Goal: Task Accomplishment & Management: Complete application form

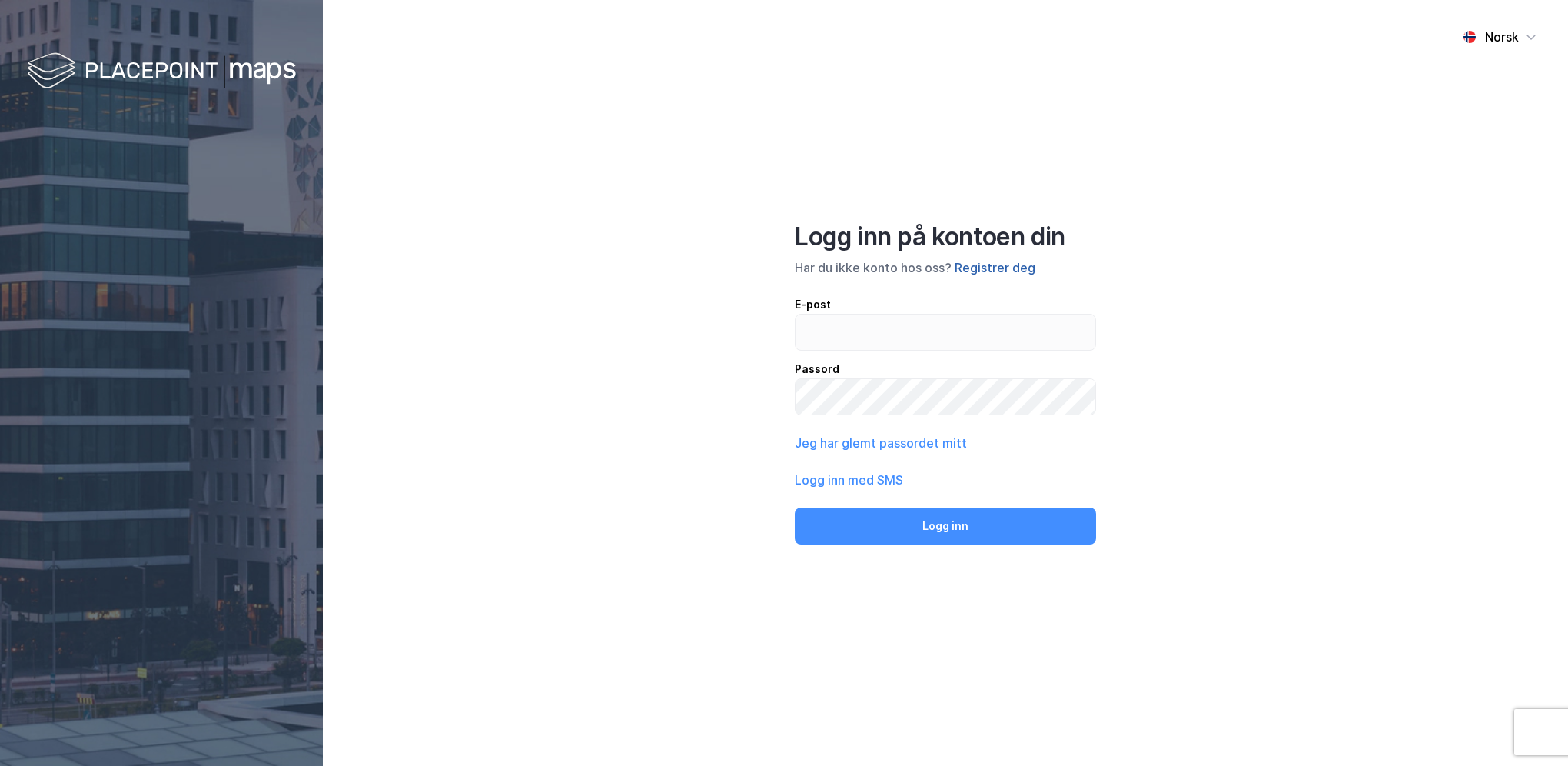
click at [998, 269] on button "Registrer deg" at bounding box center [994, 267] width 80 height 18
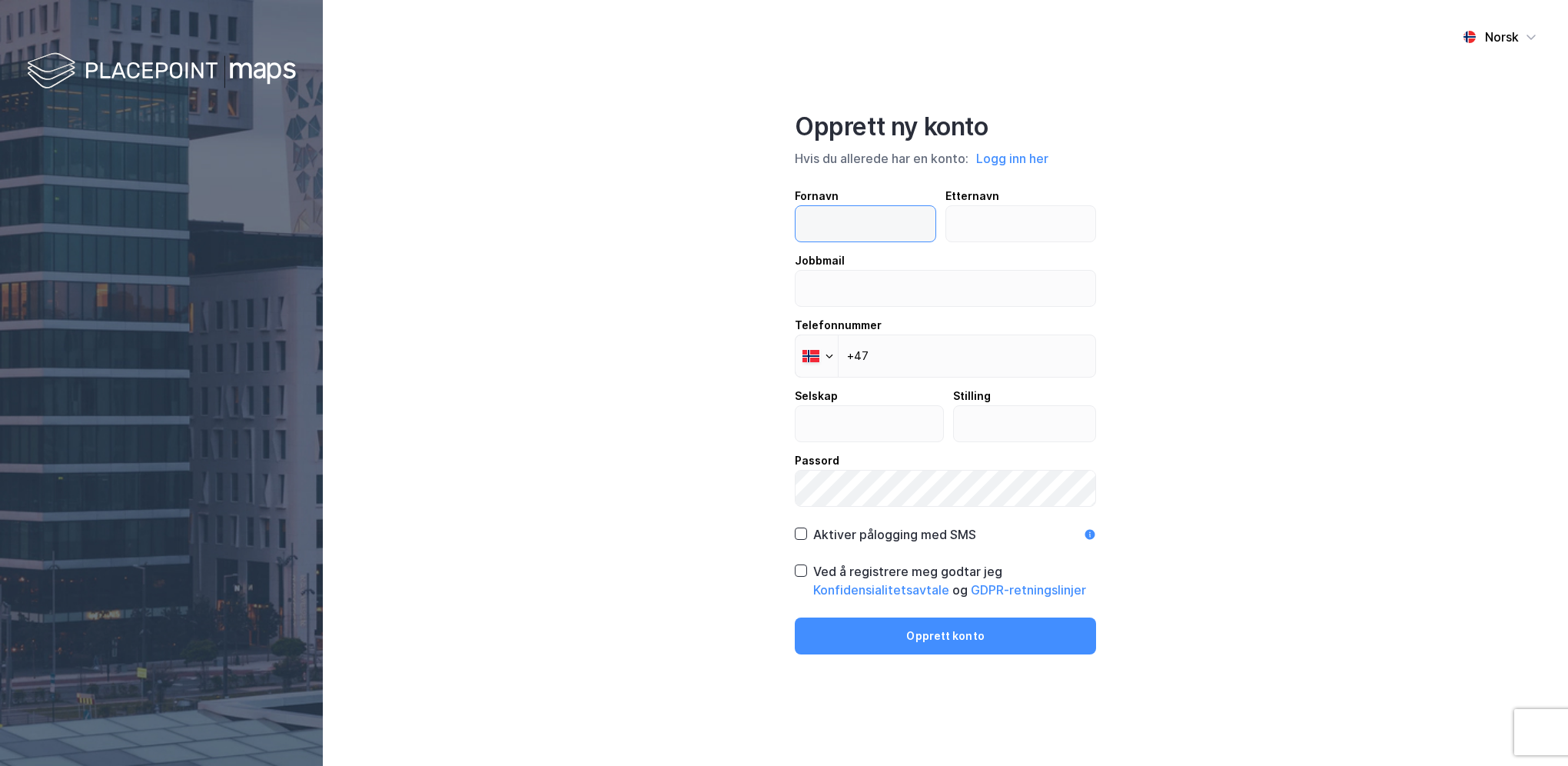
click at [866, 212] on input "text" at bounding box center [865, 223] width 140 height 36
type input "[EMAIL_ADDRESS][DOMAIN_NAME]"
click at [880, 234] on input "text" at bounding box center [865, 223] width 140 height 36
type input "Torbjørn"
type input "Rushfeldt"
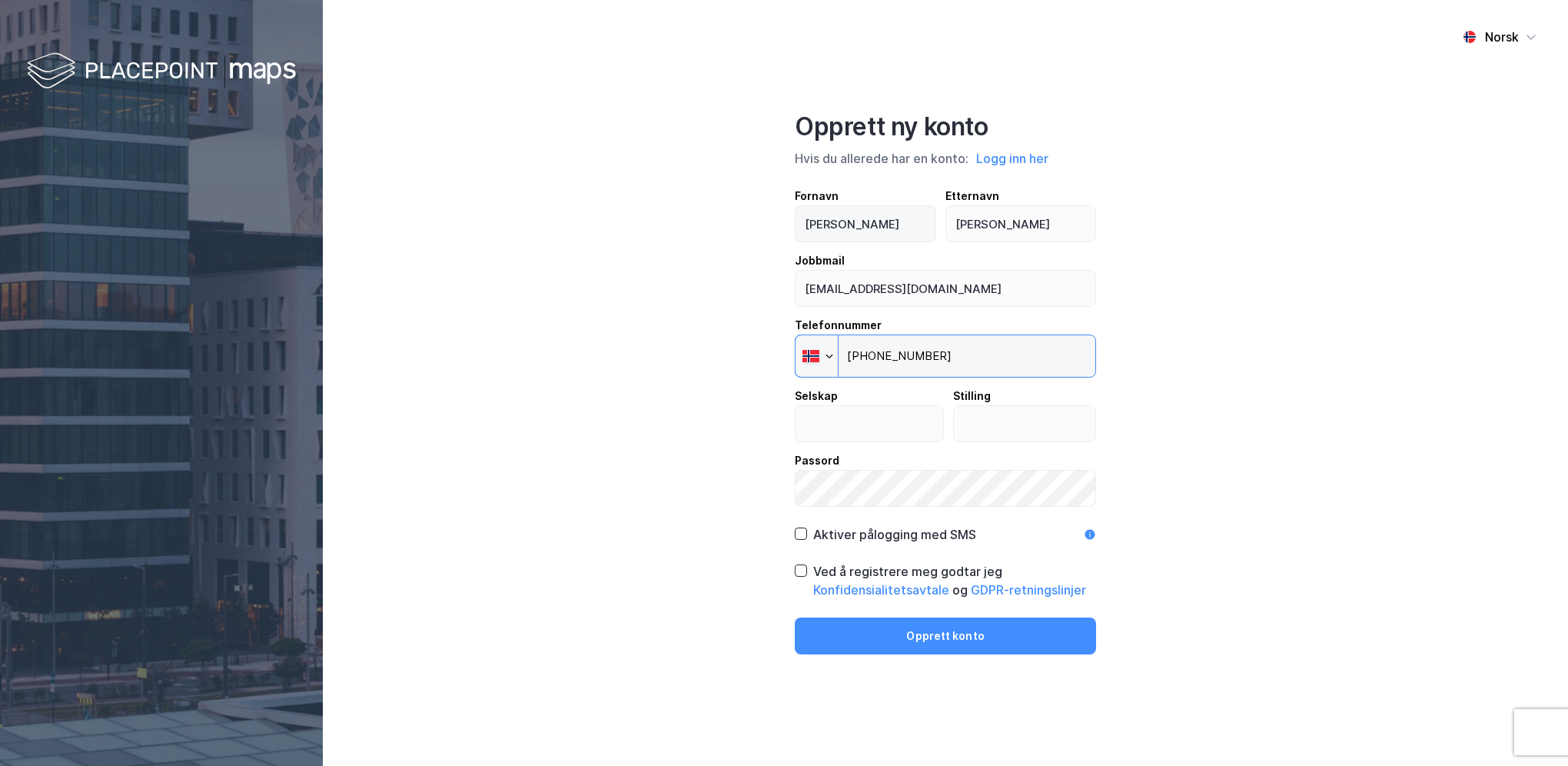
type input "+47 468 11 627"
type input "Wiersholm"
type input "Advokatfullmektig"
click at [795, 617] on button "Opprett konto" at bounding box center [945, 636] width 301 height 37
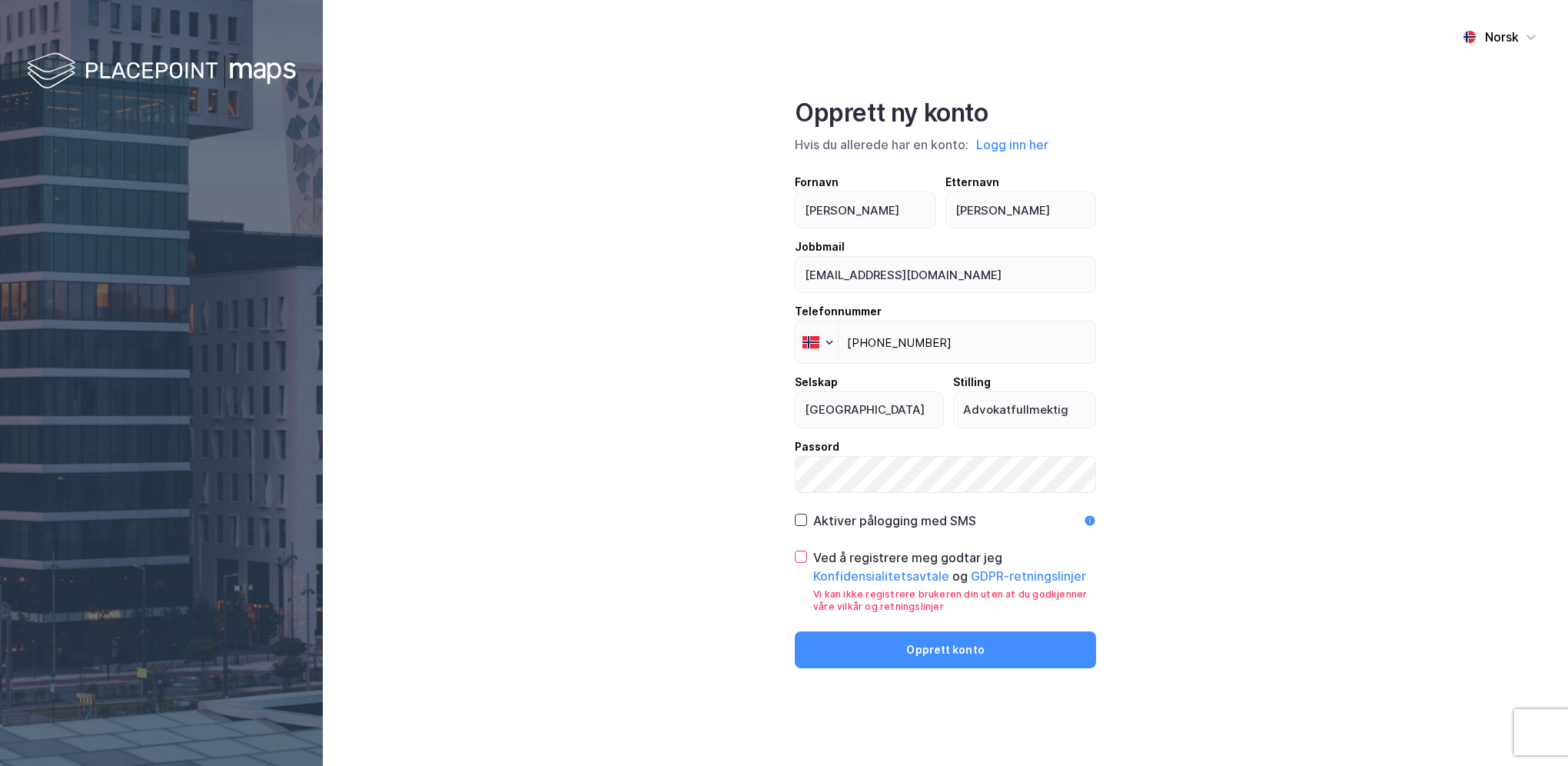
click at [797, 527] on div "Aktiver pålogging med SMS" at bounding box center [885, 520] width 182 height 18
click at [796, 559] on icon at bounding box center [801, 556] width 11 height 11
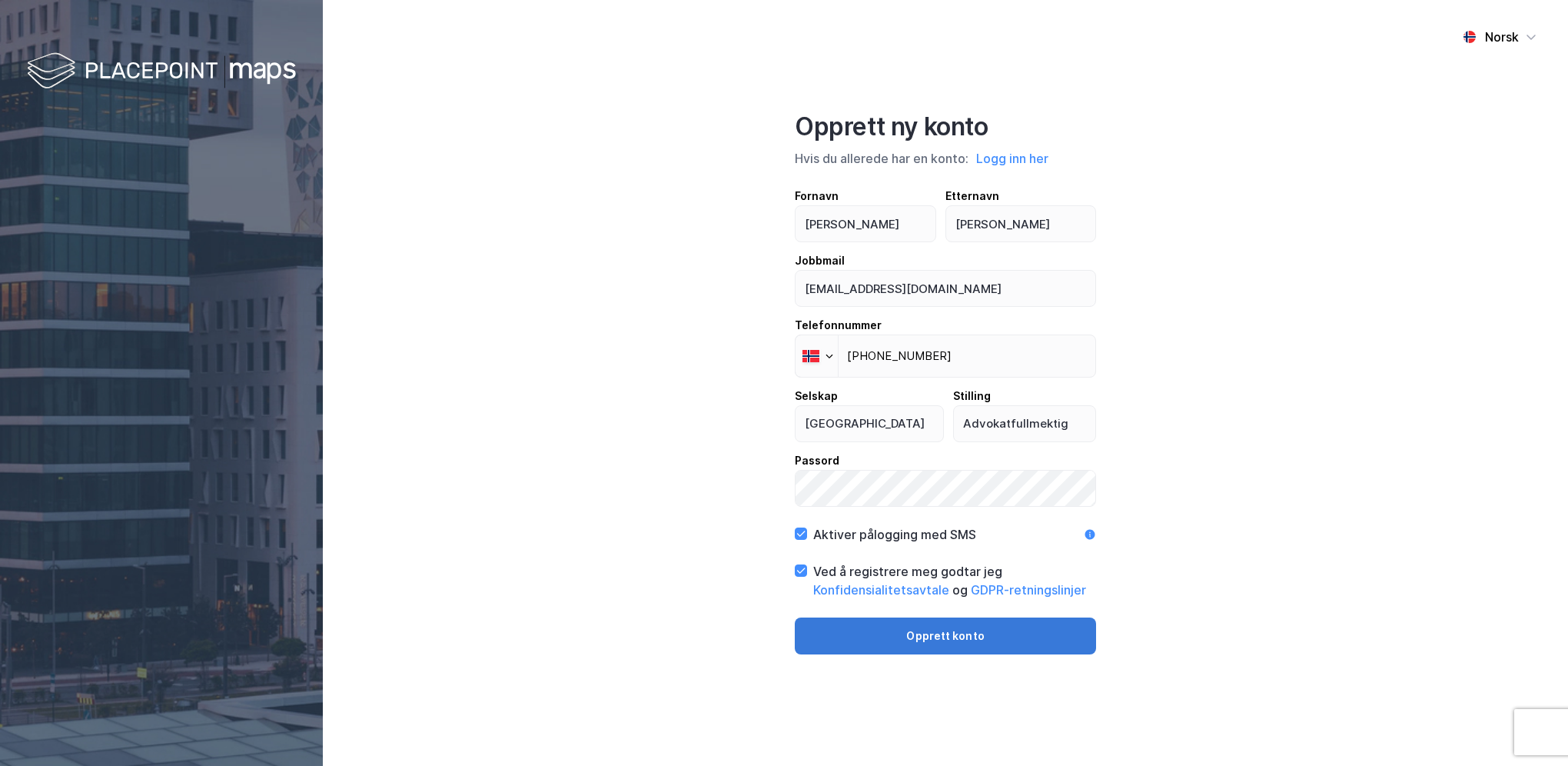
click at [886, 629] on button "Opprett konto" at bounding box center [945, 636] width 301 height 37
click at [871, 639] on button "Opprett konto" at bounding box center [945, 636] width 301 height 37
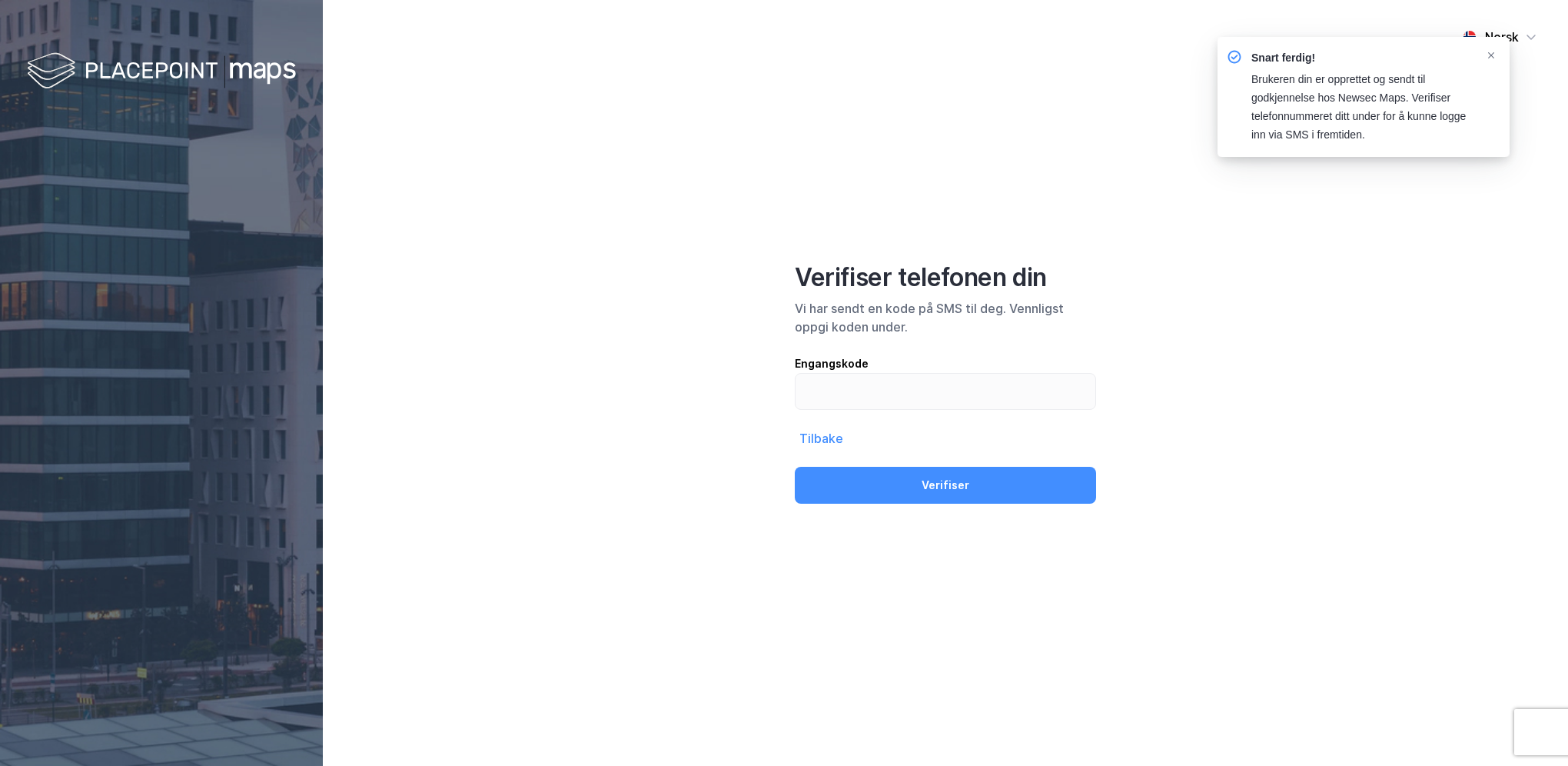
click at [1205, 309] on div "Norsk Verifiser telefonen din Vi har sendt en kode på SMS til deg. Vennligst op…" at bounding box center [945, 383] width 1245 height 766
click at [980, 384] on input "text" at bounding box center [945, 391] width 299 height 36
type input "796917"
click at [795, 466] on button "Verifiser" at bounding box center [945, 485] width 301 height 37
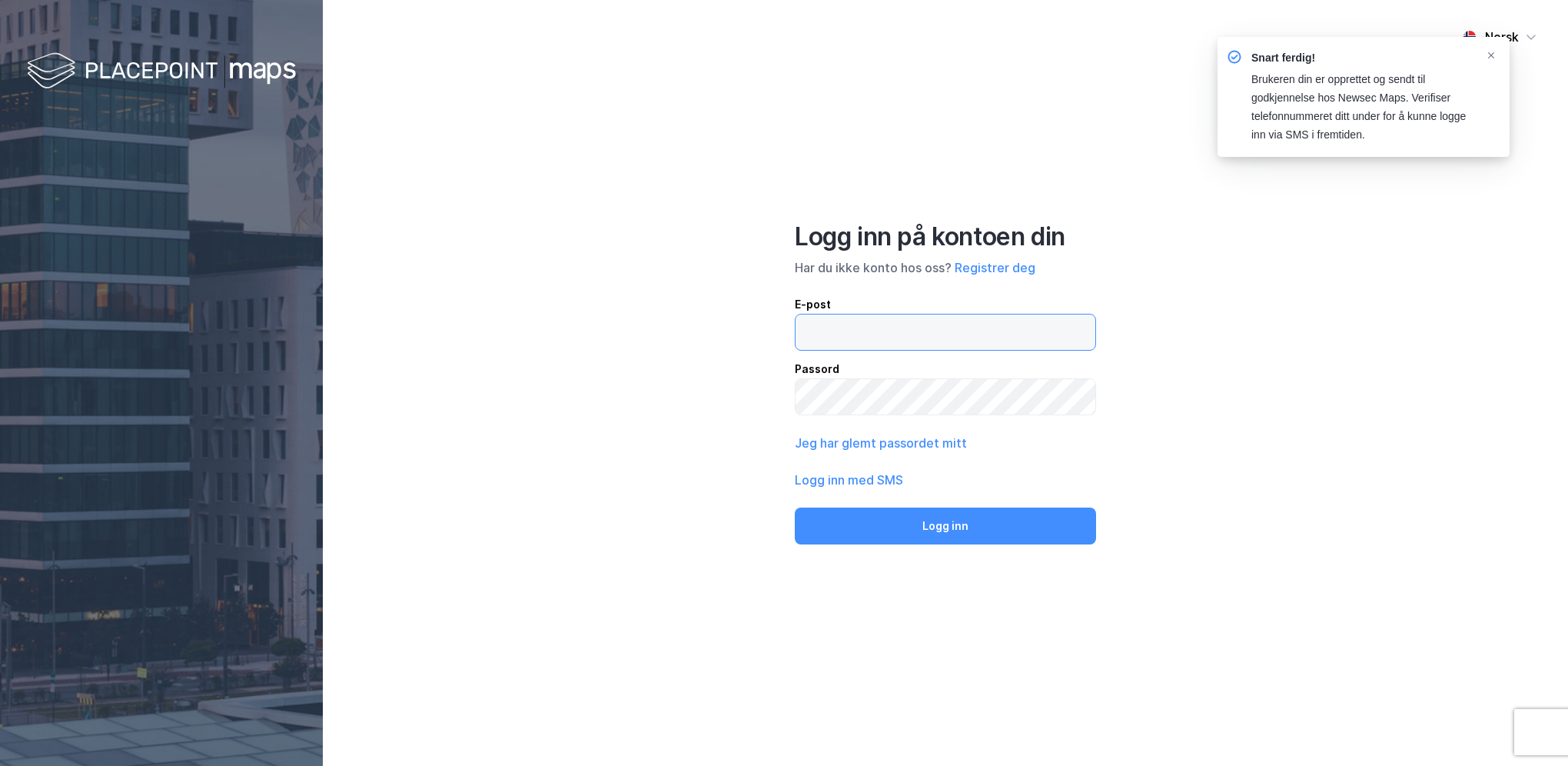
click at [919, 321] on input "email" at bounding box center [945, 332] width 299 height 36
type input "toru@wiersholm.no"
click at [795, 507] on button "Logg inn" at bounding box center [945, 525] width 301 height 37
click at [1495, 67] on div "Snart ferdig! Brukeren din er opprettet og sendt til godkjennelse hos Newsec Ma…" at bounding box center [1361, 96] width 270 height 95
click at [1494, 57] on icon "Notifications Alt+T" at bounding box center [1490, 55] width 9 height 9
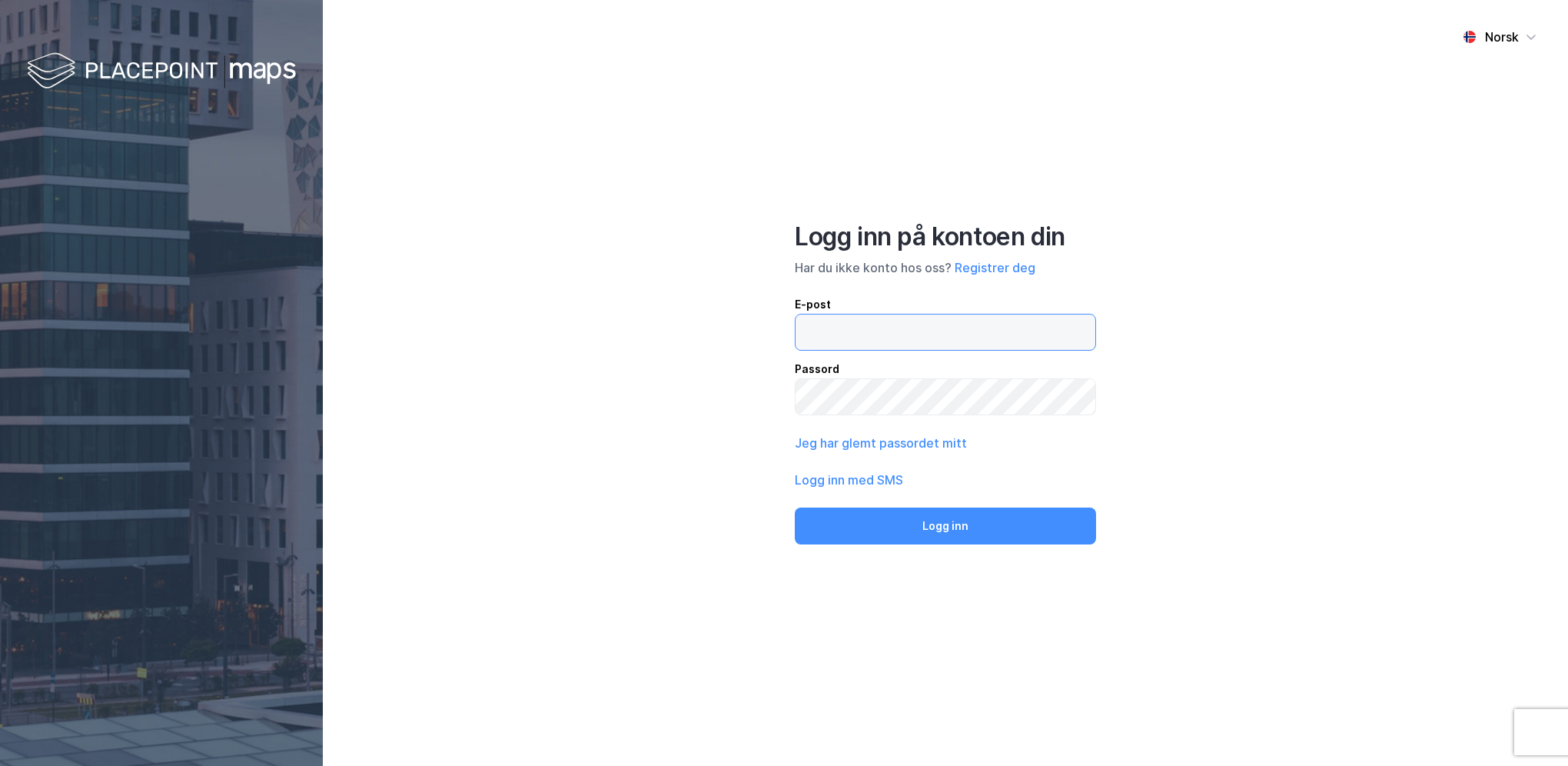
click at [941, 328] on input "email" at bounding box center [945, 332] width 299 height 36
click at [870, 472] on button "Logg inn med SMS" at bounding box center [849, 480] width 109 height 18
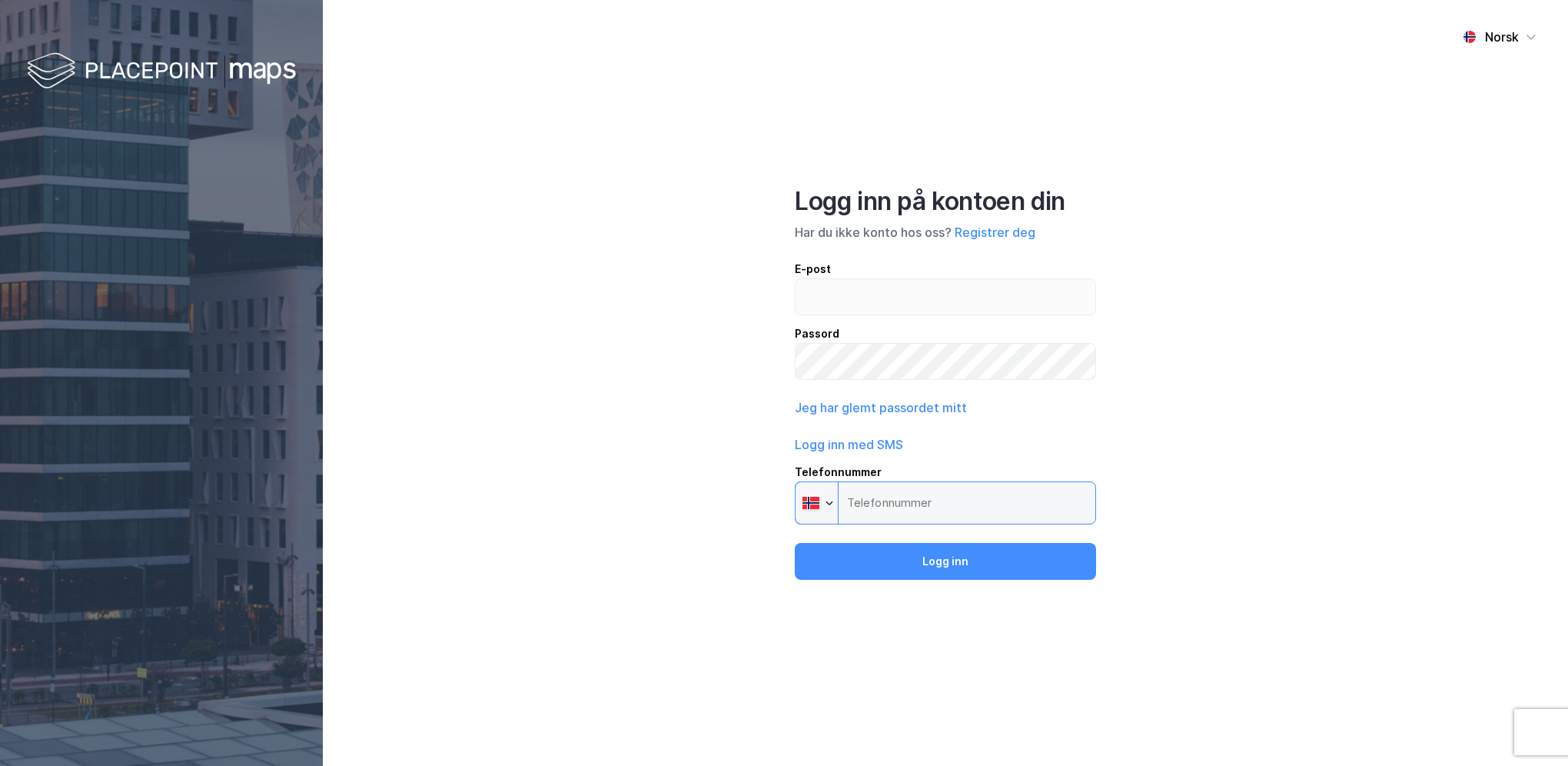
click at [925, 481] on input "Telefonnummer Phone" at bounding box center [945, 503] width 301 height 43
click at [916, 500] on input "Telefonnummer Phone" at bounding box center [945, 503] width 301 height 43
click at [1079, 271] on div "E-post" at bounding box center [945, 269] width 301 height 18
click at [1079, 279] on input "email" at bounding box center [945, 296] width 299 height 36
type input "toru@wiersholm.no"
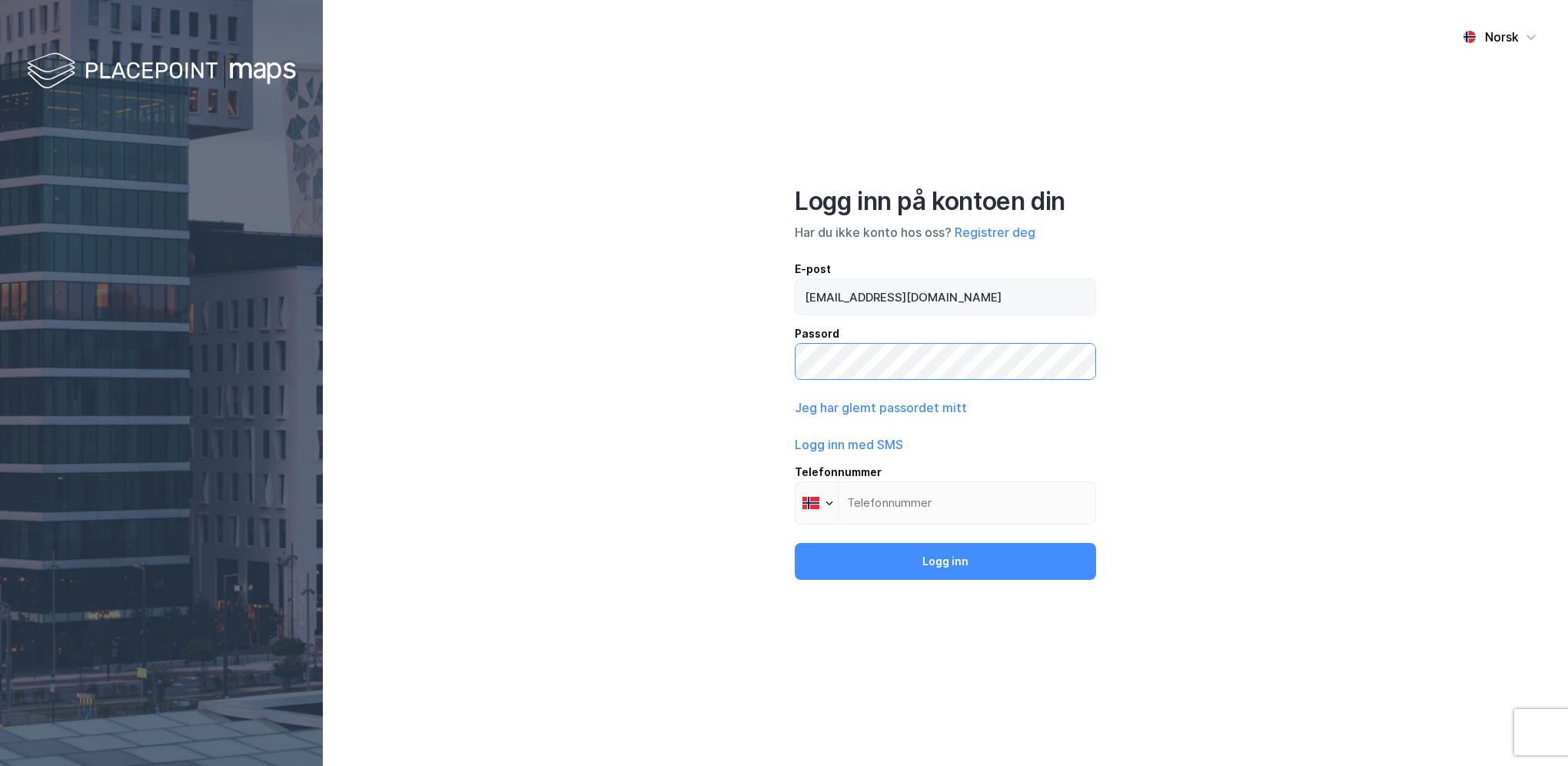
click at [795, 543] on button "Logg inn" at bounding box center [945, 561] width 301 height 37
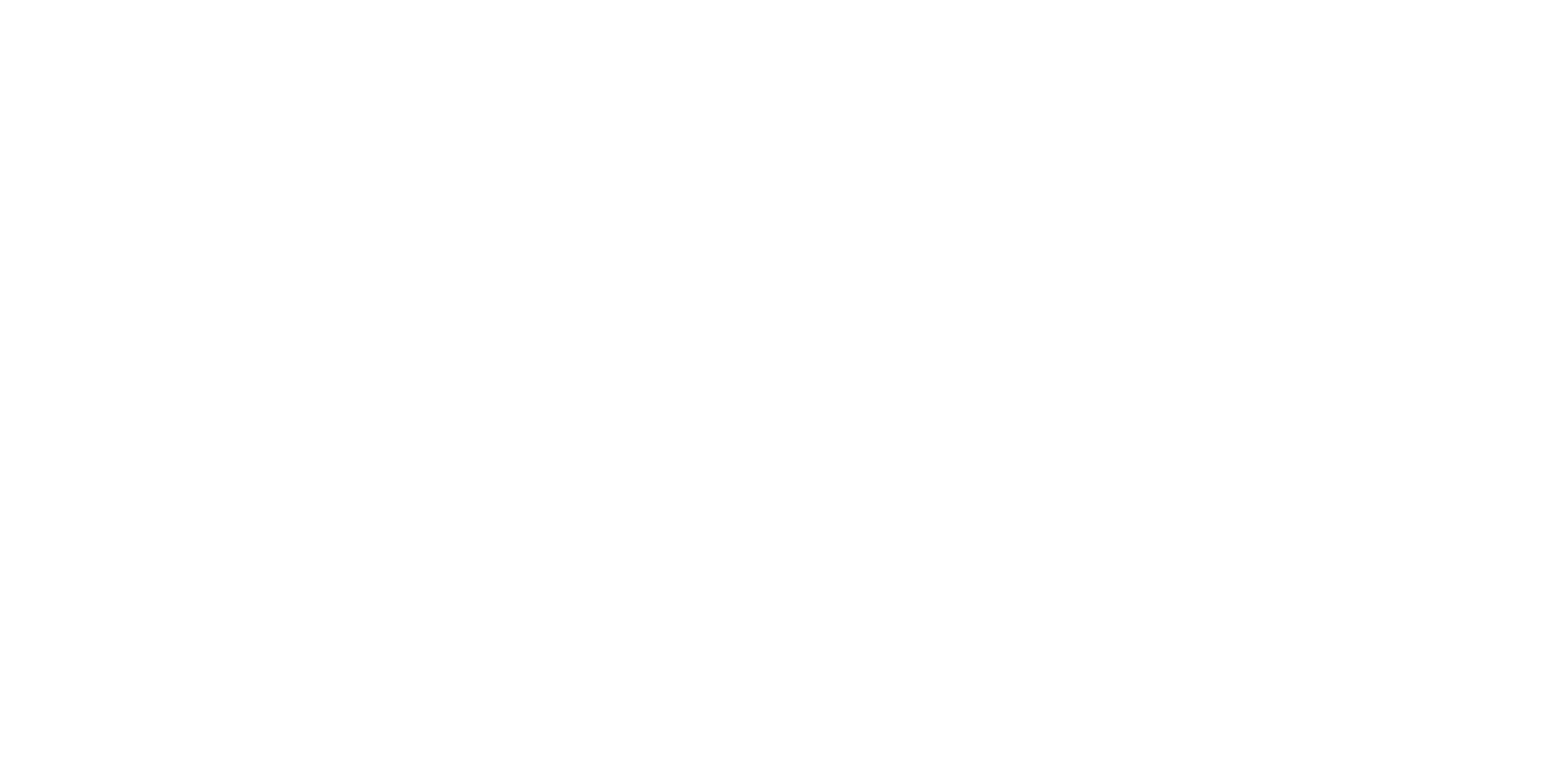
click at [1002, 58] on div at bounding box center [784, 383] width 1568 height 766
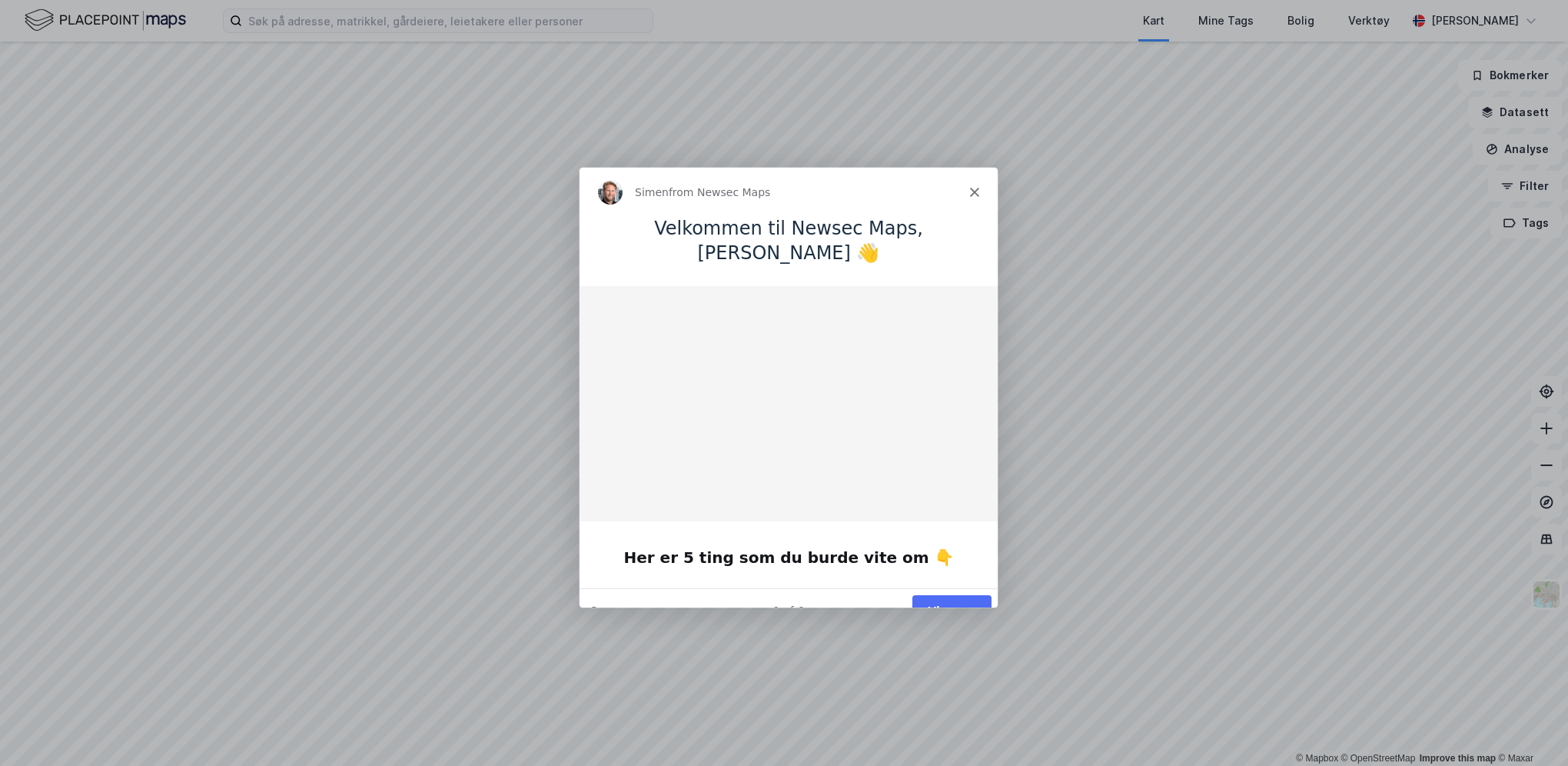
click at [955, 593] on button "Vis meg" at bounding box center [951, 609] width 79 height 32
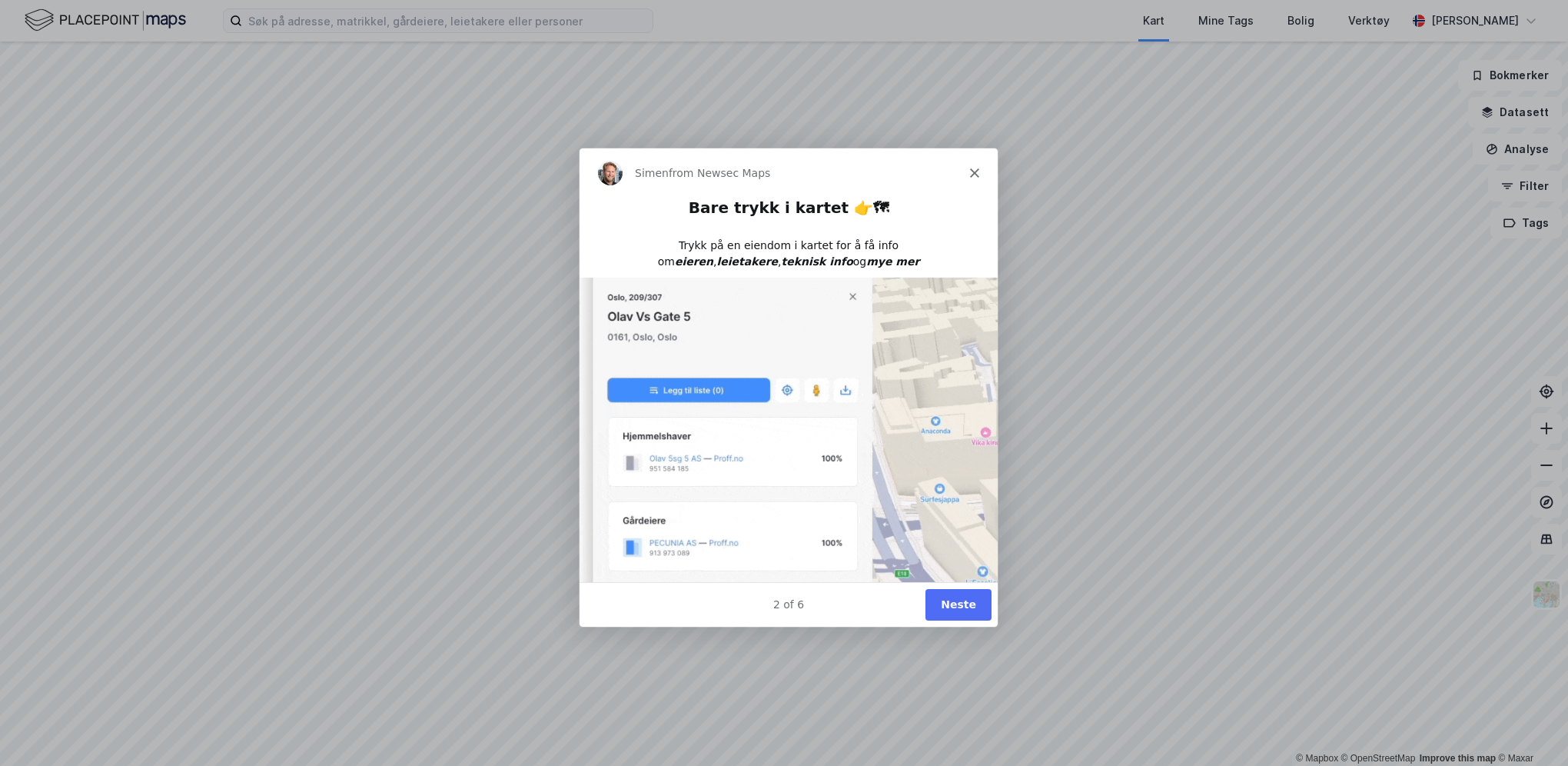
click at [971, 596] on button "Neste" at bounding box center [957, 604] width 66 height 32
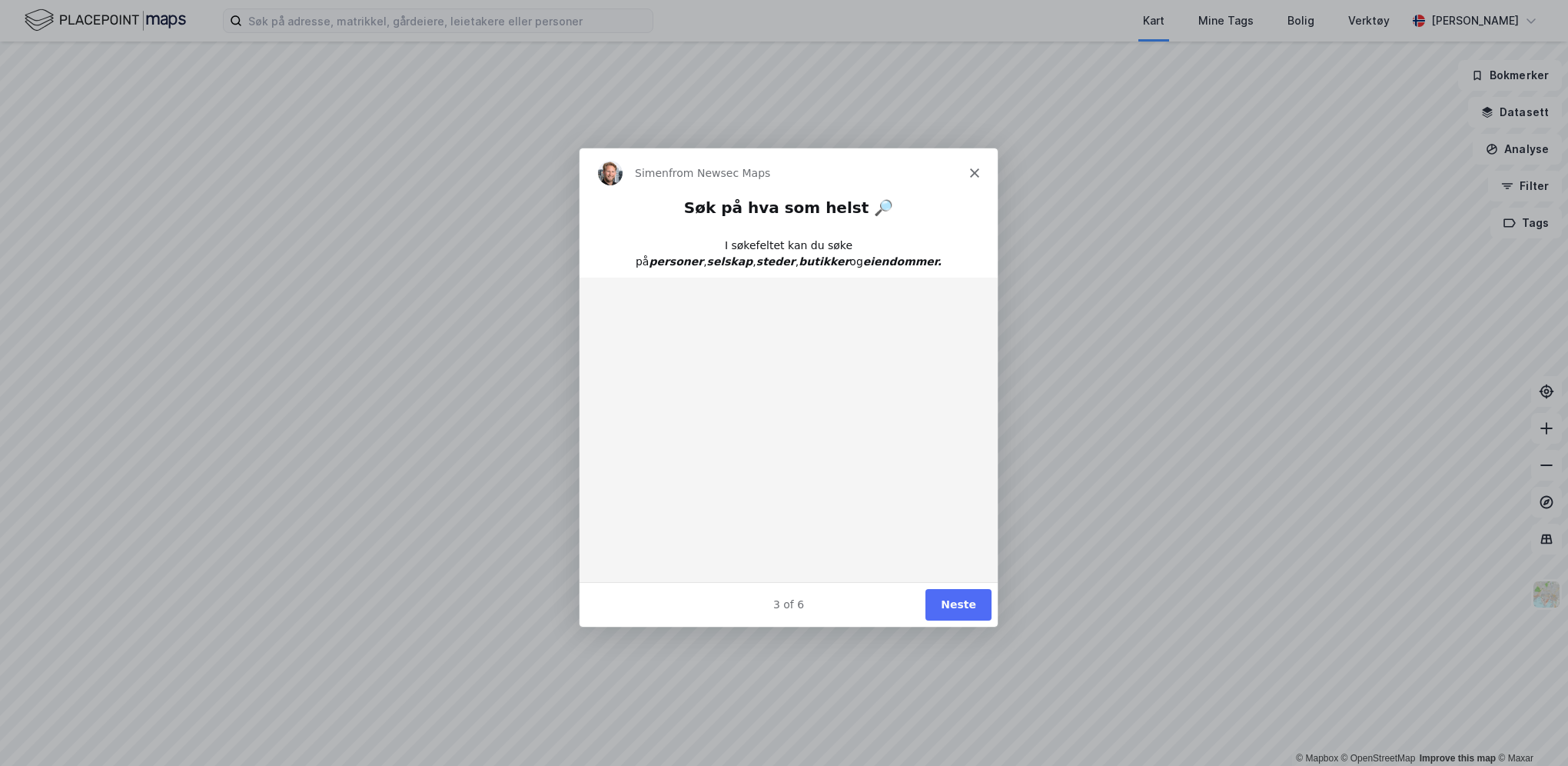
click at [959, 598] on button "Neste" at bounding box center [957, 604] width 66 height 32
click at [960, 593] on button "Neste" at bounding box center [957, 604] width 66 height 32
click at [962, 593] on button "Neste" at bounding box center [957, 604] width 66 height 32
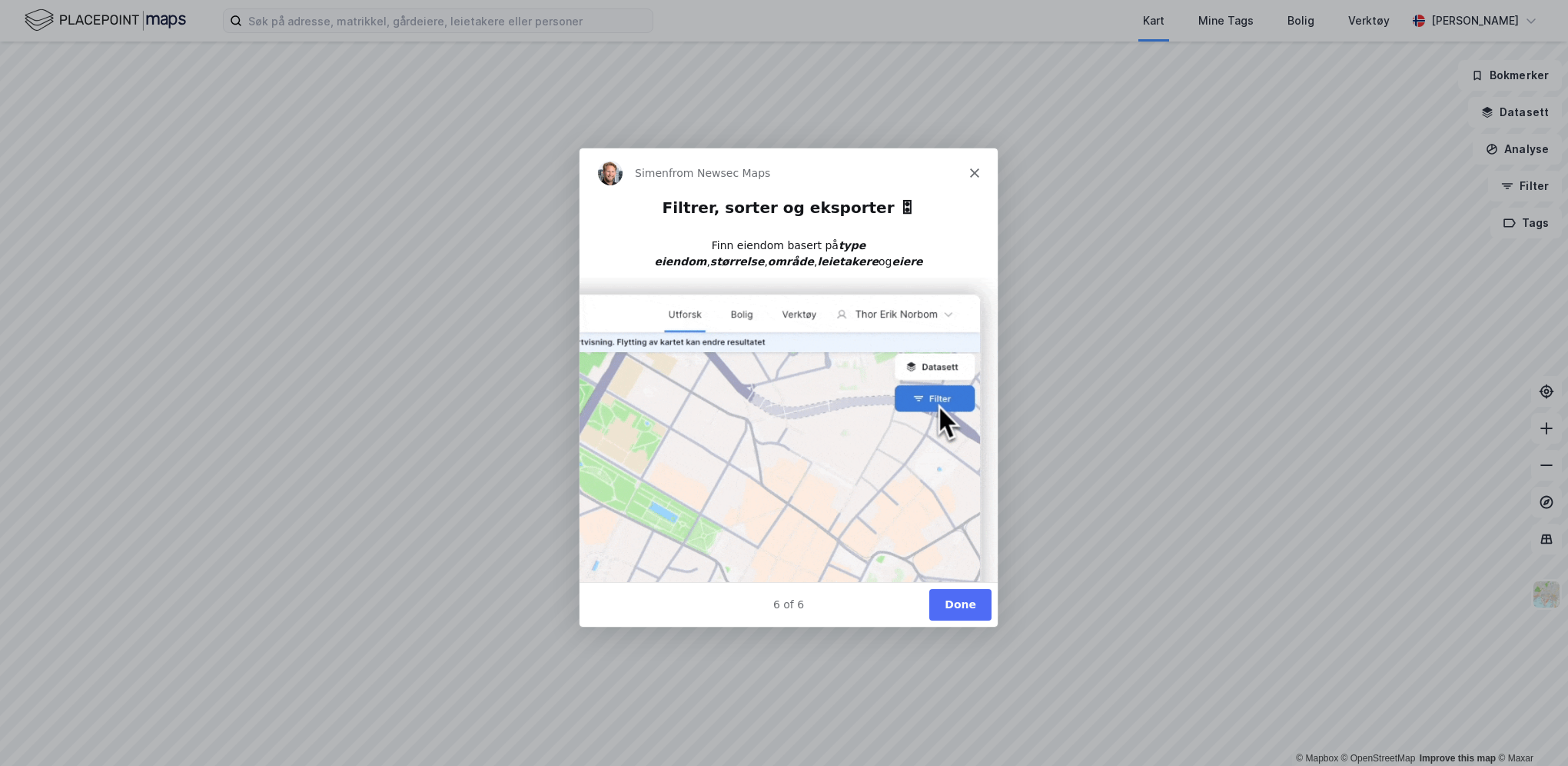
click at [951, 610] on button "Done" at bounding box center [959, 604] width 62 height 32
